Goal: Complete application form

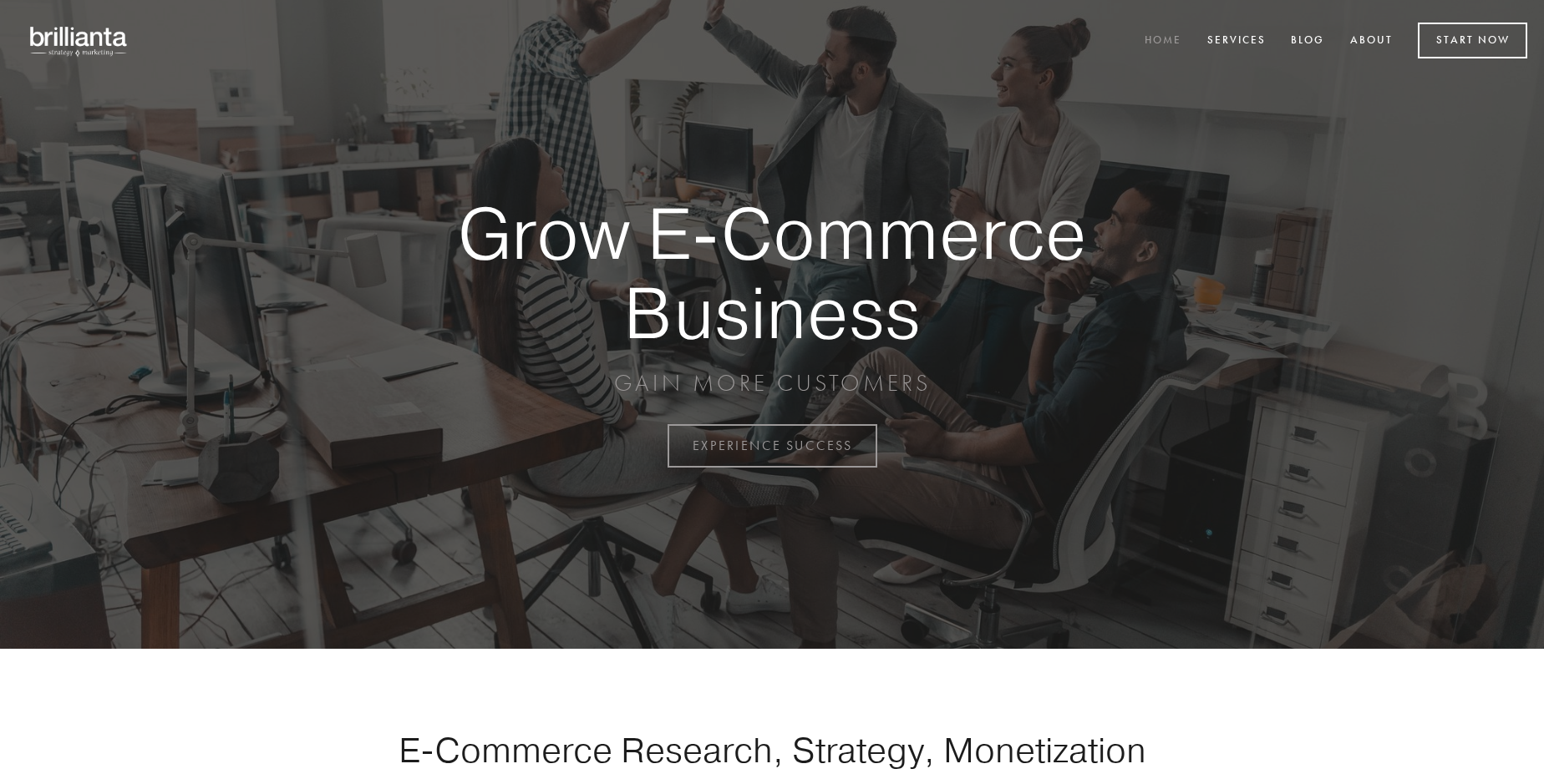
scroll to position [4378, 0]
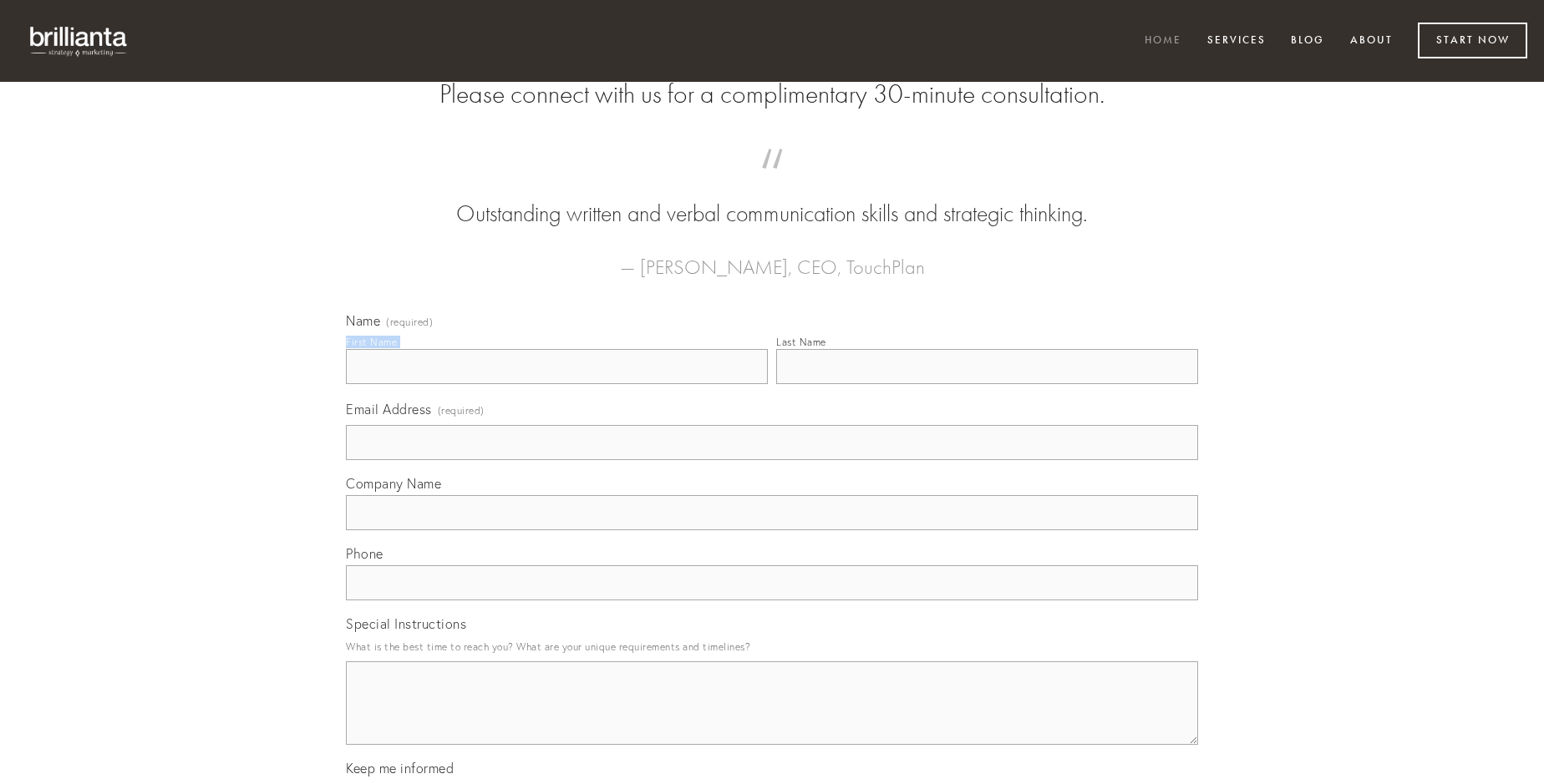
type input "[PERSON_NAME]"
click at [986, 384] on input "Last Name" at bounding box center [986, 366] width 422 height 35
type input "[PERSON_NAME]"
click at [772, 460] on input "Email Address (required)" at bounding box center [772, 442] width 852 height 35
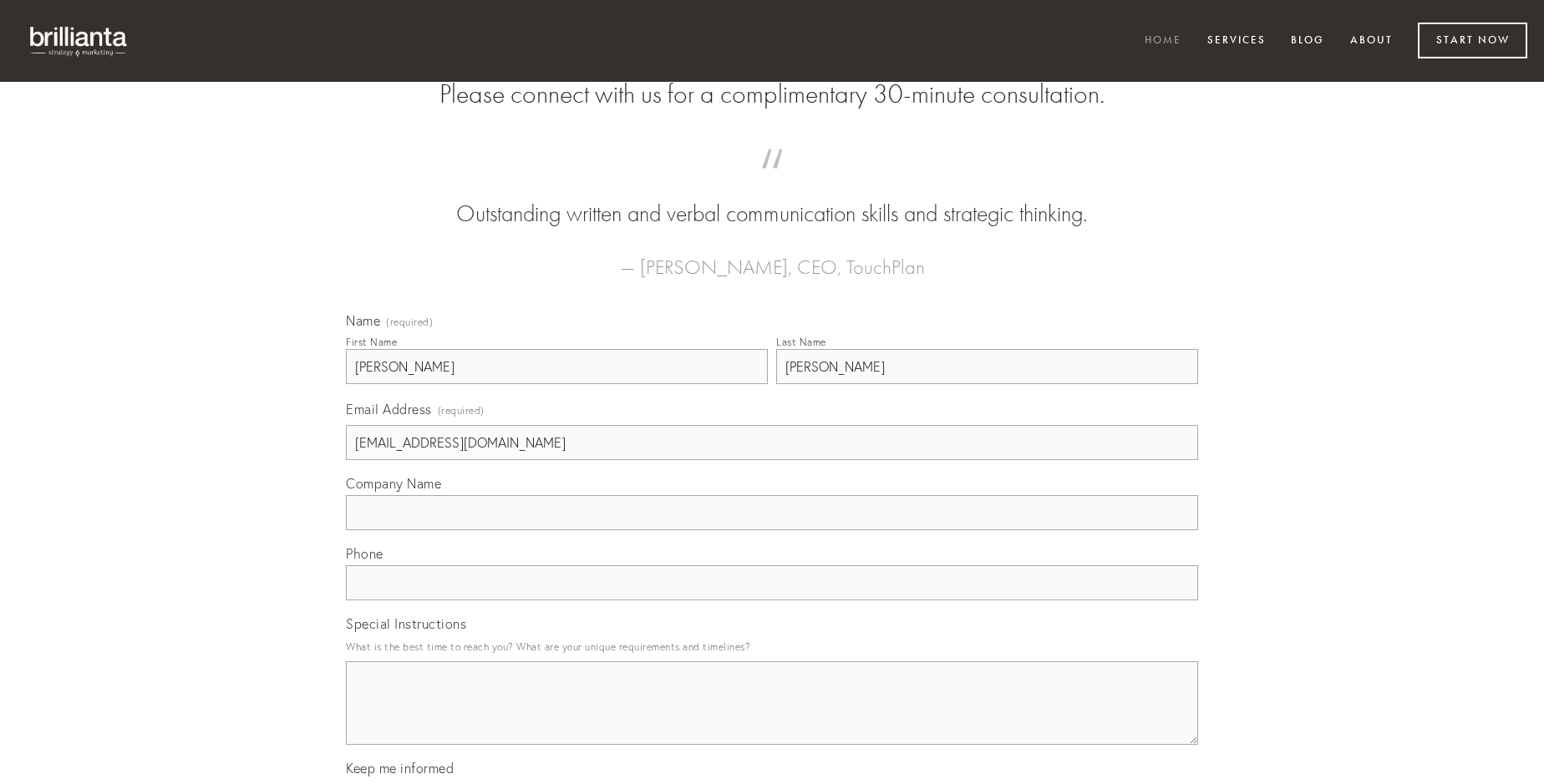
type input "[EMAIL_ADDRESS][DOMAIN_NAME]"
click at [772, 531] on input "Company Name" at bounding box center [772, 512] width 852 height 35
type input "vulnero"
click at [772, 601] on input "text" at bounding box center [772, 583] width 852 height 35
click at [772, 718] on textarea "Special Instructions" at bounding box center [772, 703] width 852 height 83
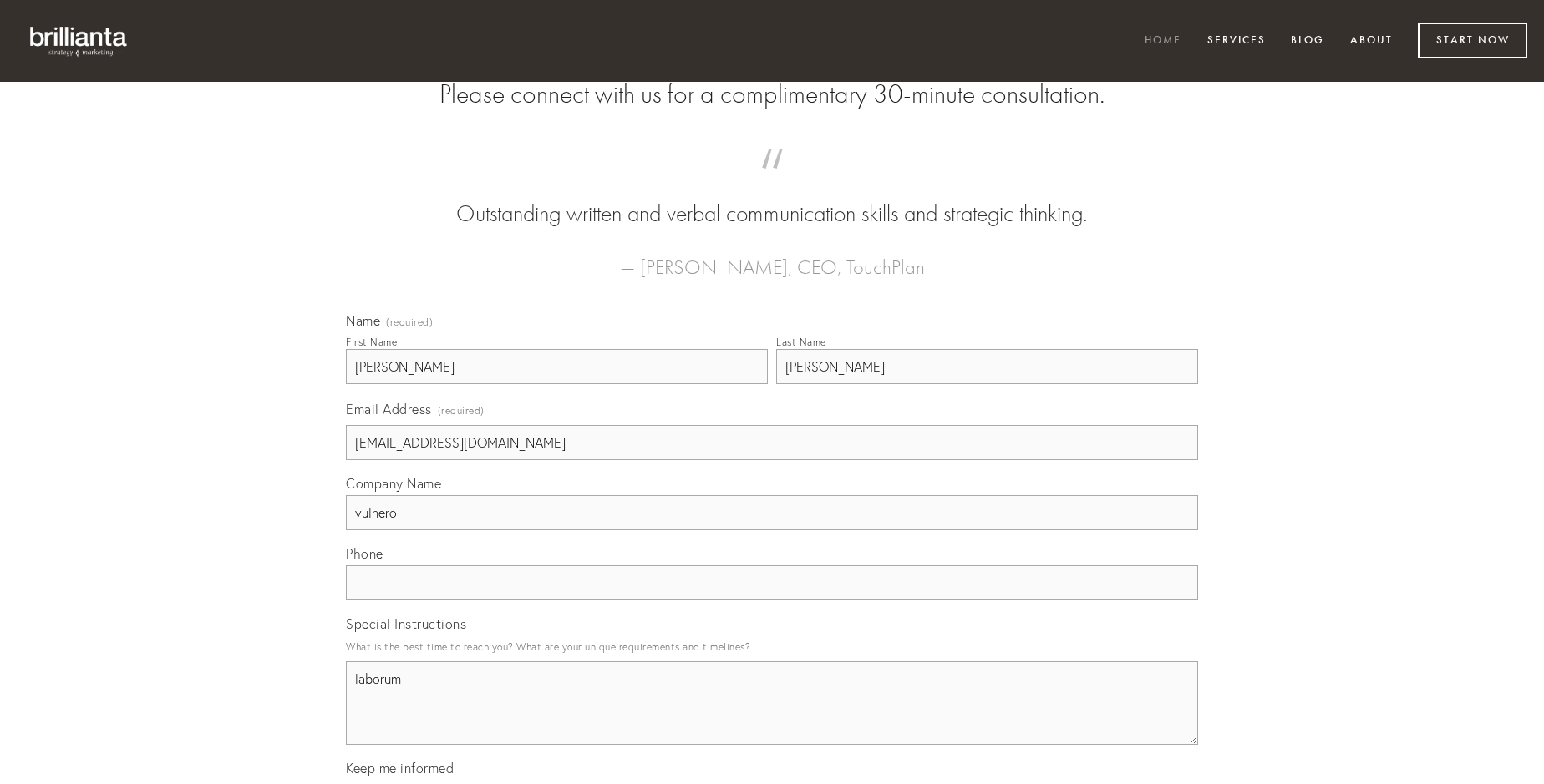
type textarea "laborum"
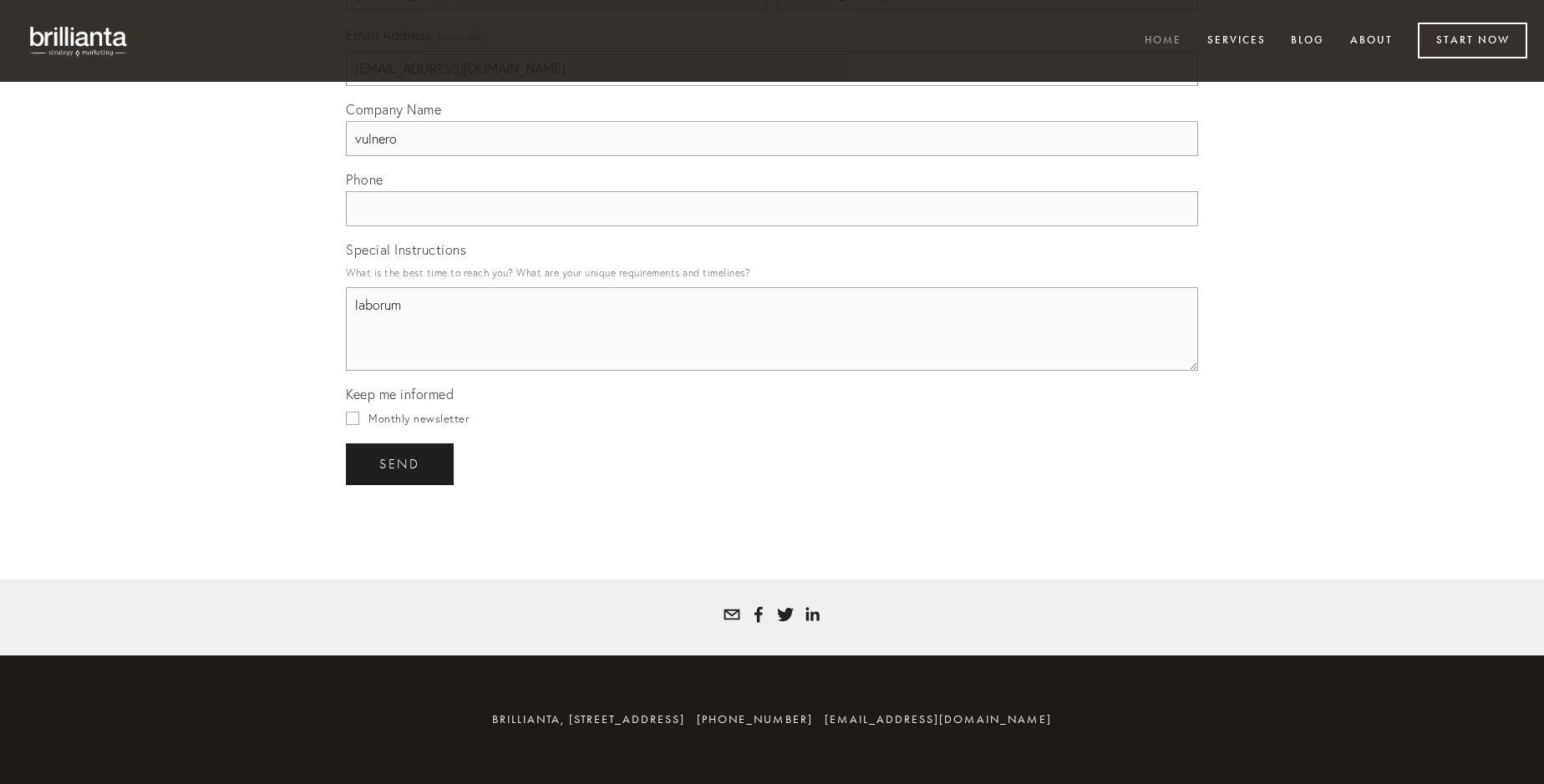
click at [401, 464] on span "send" at bounding box center [399, 465] width 41 height 15
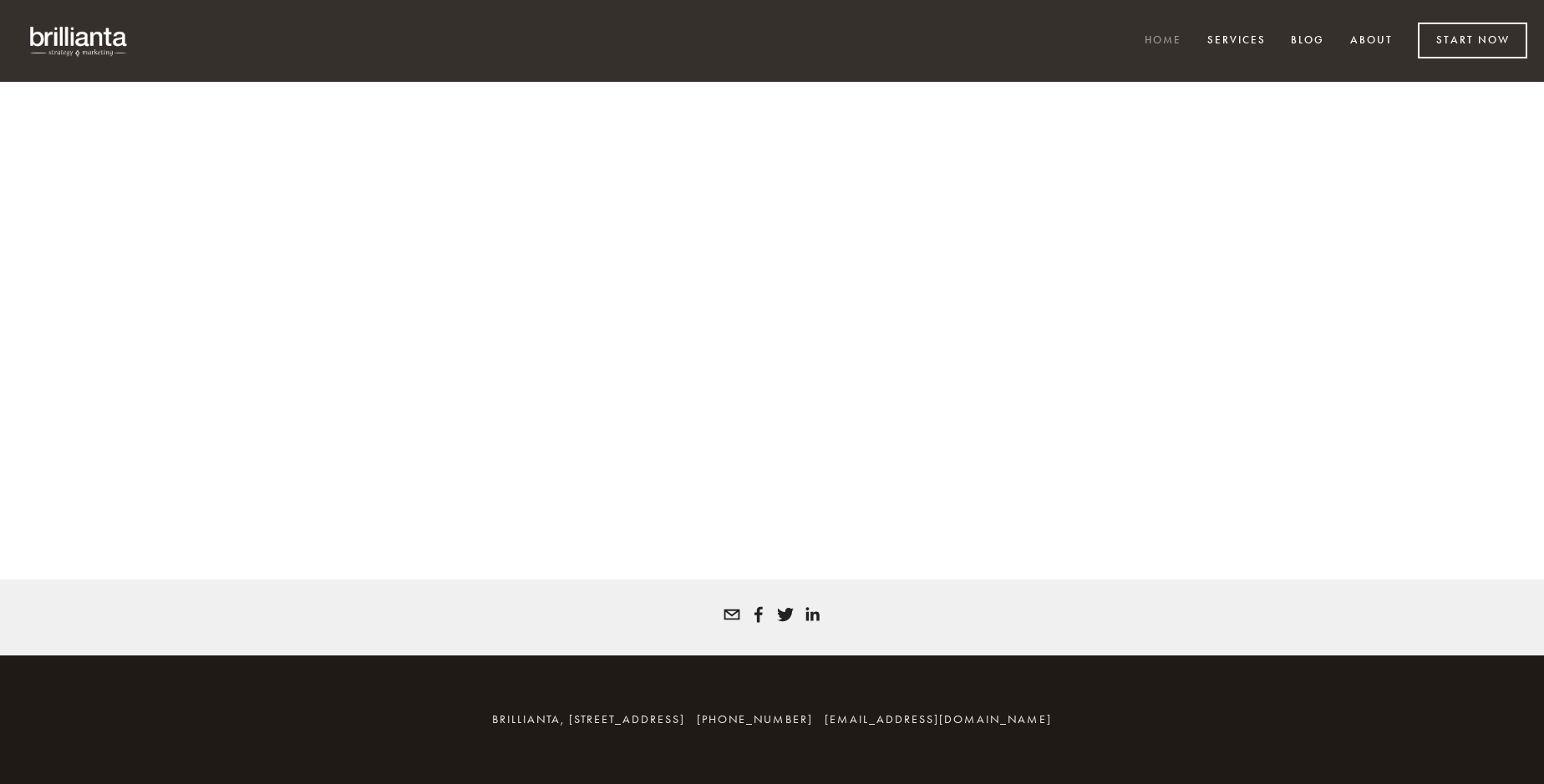
scroll to position [4355, 0]
